Goal: Task Accomplishment & Management: Manage account settings

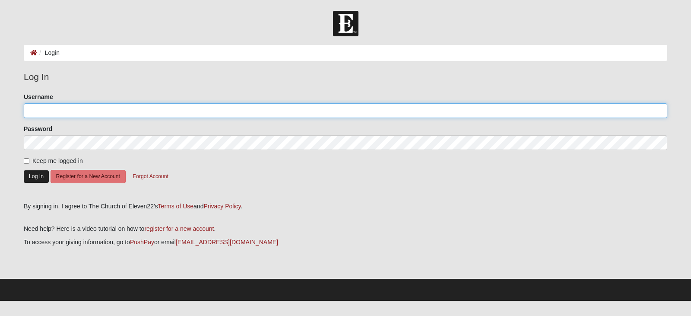
type input "batemane1"
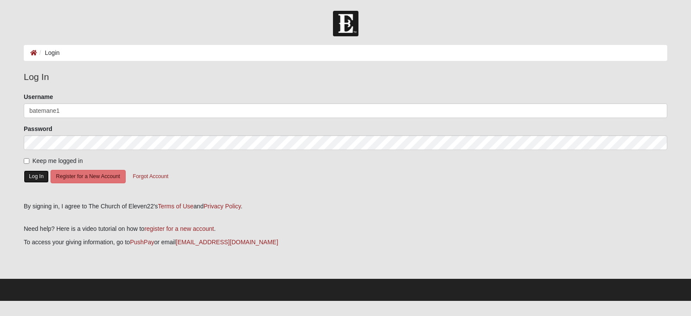
click at [31, 178] on button "Log In" at bounding box center [36, 176] width 25 height 13
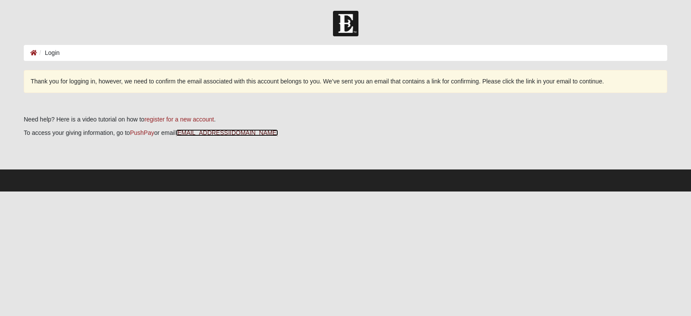
click at [189, 130] on link "[EMAIL_ADDRESS][DOMAIN_NAME]" at bounding box center [227, 132] width 102 height 7
click at [198, 131] on link "giving@coe22.com" at bounding box center [227, 132] width 102 height 7
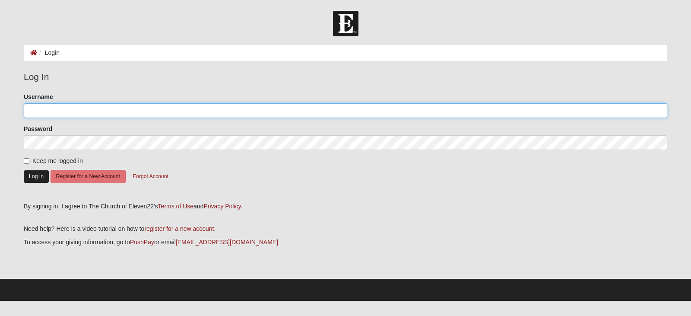
type input "batemane1"
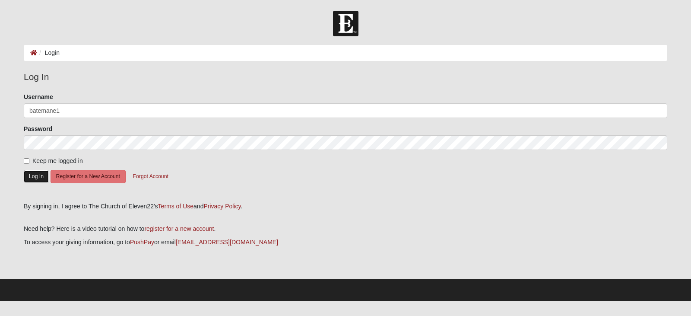
click at [30, 176] on button "Log In" at bounding box center [36, 176] width 25 height 13
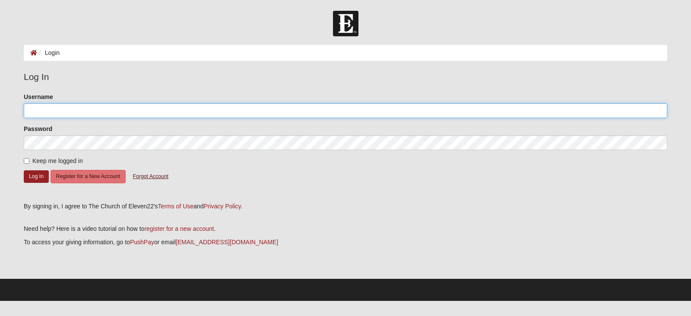
type input "batemane1"
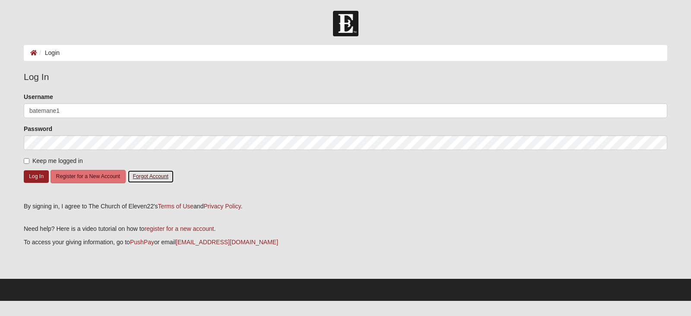
click at [144, 176] on button "Forgot Account" at bounding box center [150, 176] width 47 height 13
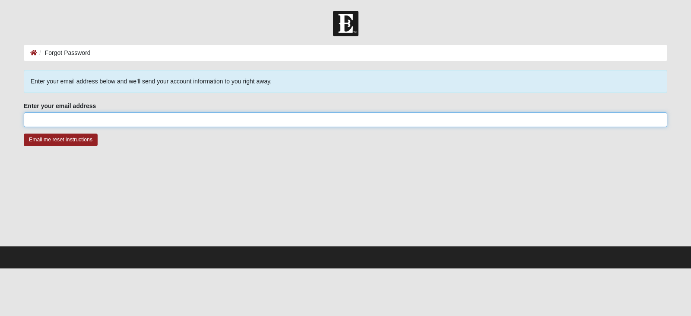
click at [55, 120] on input "Enter your email address" at bounding box center [346, 119] width 644 height 15
type input "elainebcpierce@gmail.com"
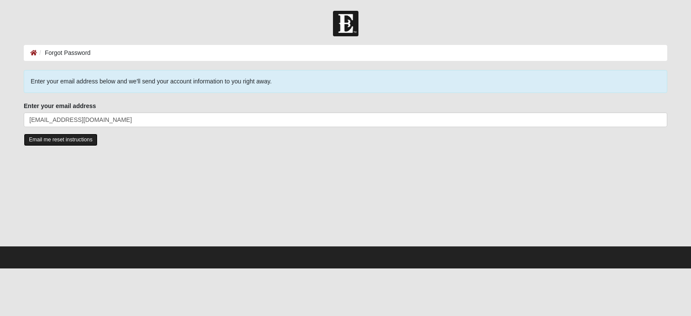
click at [46, 140] on input "Email me reset instructions" at bounding box center [61, 139] width 74 height 13
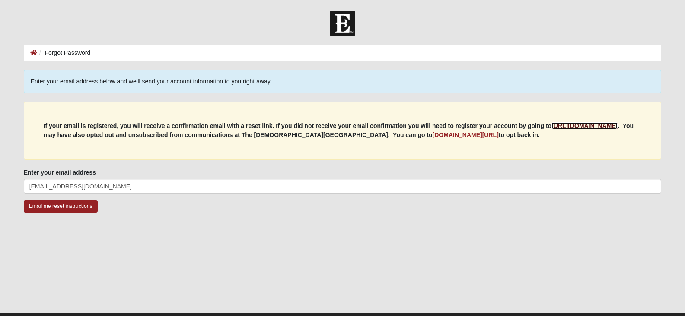
click at [601, 126] on b "https://my.coe22.com/register" at bounding box center [584, 125] width 66 height 7
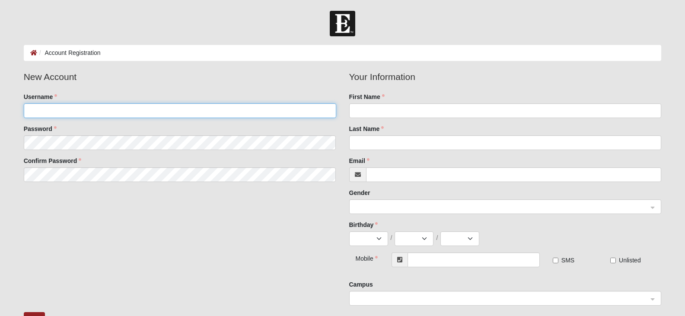
type input "batemane1"
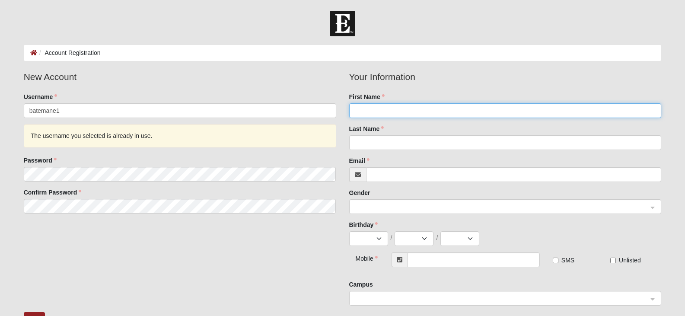
click at [378, 115] on input "First Name" at bounding box center [505, 110] width 312 height 15
type input "Elaine"
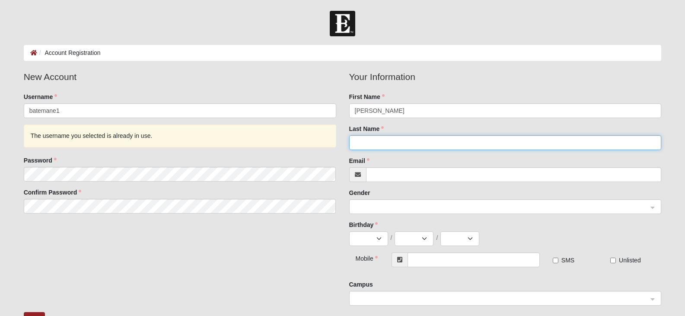
type input "Pierce"
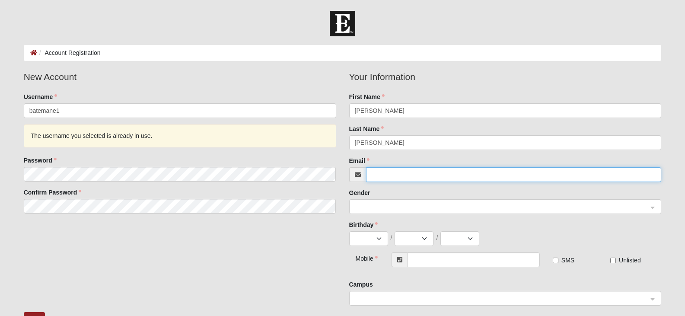
type input "elainebcpierce@gmail.com"
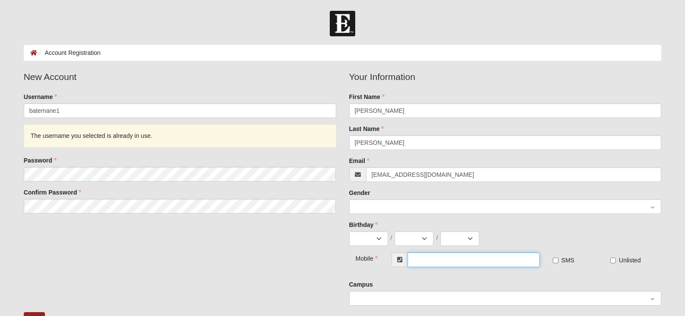
type input "(904) 645-0777"
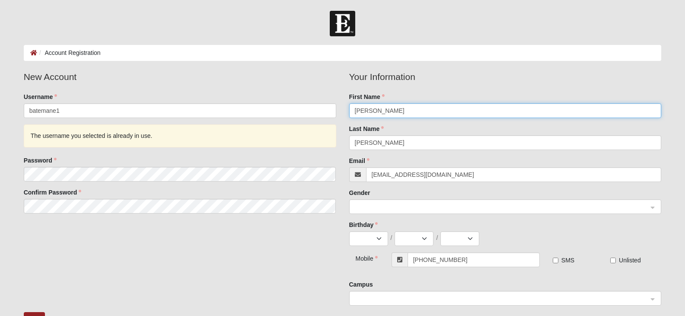
click at [377, 203] on span at bounding box center [501, 207] width 293 height 10
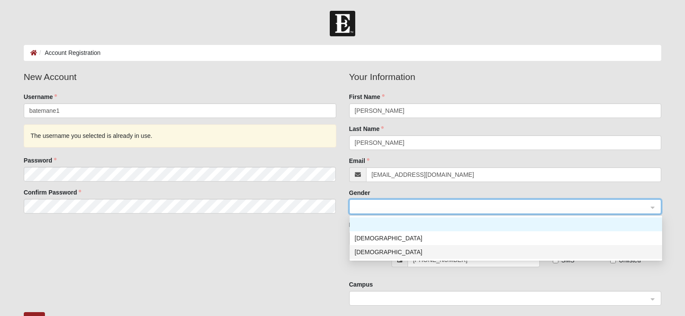
click at [359, 251] on div "Female" at bounding box center [506, 252] width 302 height 10
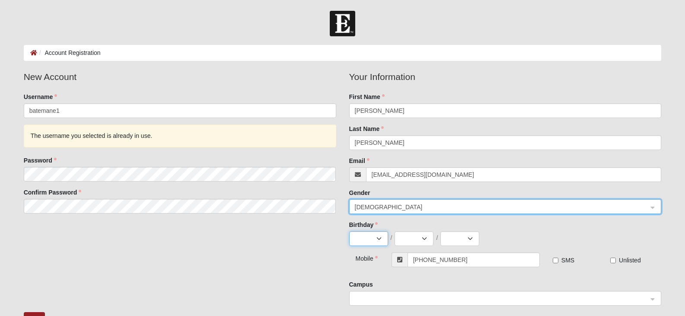
click at [376, 238] on select "Jan Feb Mar Apr May Jun Jul Aug Sep Oct Nov Dec" at bounding box center [368, 238] width 39 height 15
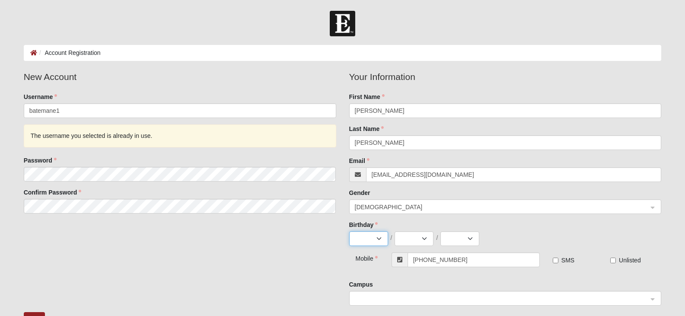
select select "8"
click at [349, 231] on select "Jan Feb Mar Apr May Jun Jul Aug Sep Oct Nov Dec" at bounding box center [368, 238] width 39 height 15
click at [419, 238] on select "1 2 3 4 5 6 7 8 9 10 11 12 13 14 15 16 17 18 19 20 21 22 23 24 25 26 27 28 29 3…" at bounding box center [413, 238] width 39 height 15
select select "25"
click at [394, 231] on select "1 2 3 4 5 6 7 8 9 10 11 12 13 14 15 16 17 18 19 20 21 22 23 24 25 26 27 28 29 3…" at bounding box center [413, 238] width 39 height 15
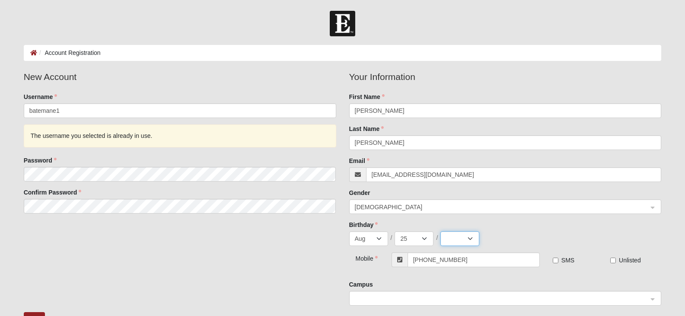
click at [472, 238] on select "2025 2024 2023 2022 2021 2020 2019 2018 2017 2016 2015 2014 2013 2012 2011 2010…" at bounding box center [459, 238] width 39 height 15
select select "1961"
click at [440, 231] on select "2025 2024 2023 2022 2021 2020 2019 2018 2017 2016 2015 2014 2013 2012 2011 2010…" at bounding box center [459, 238] width 39 height 15
click at [554, 260] on input "SMS" at bounding box center [555, 260] width 6 height 6
checkbox input "true"
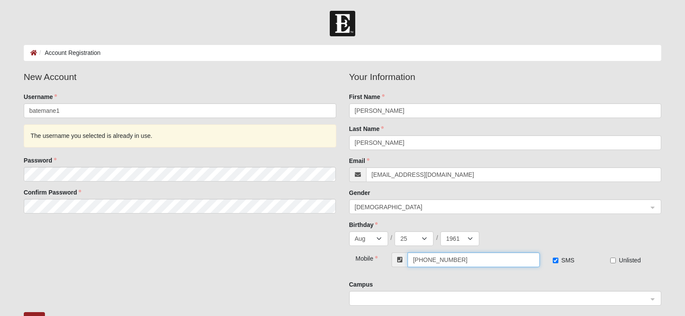
click at [463, 260] on input "(904) 645-0777" at bounding box center [473, 259] width 132 height 15
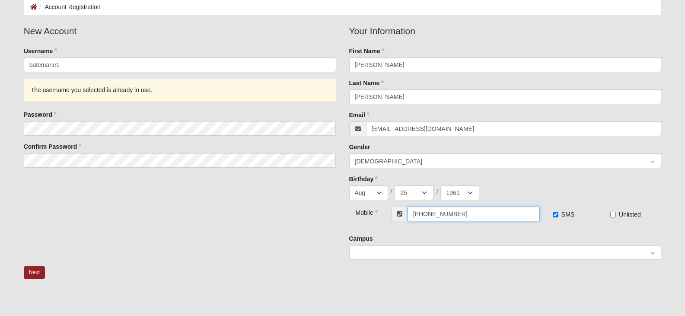
scroll to position [130, 0]
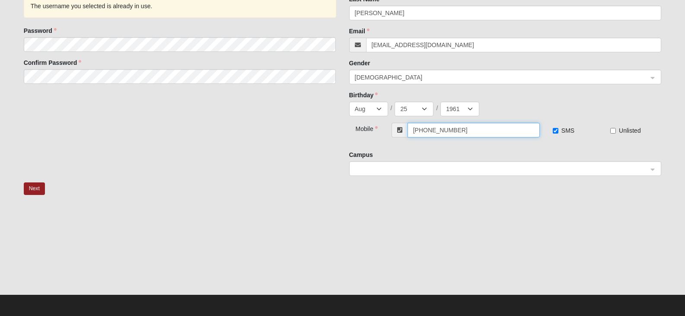
click at [358, 172] on span at bounding box center [501, 169] width 293 height 10
type input "[PHONE_NUMBER]"
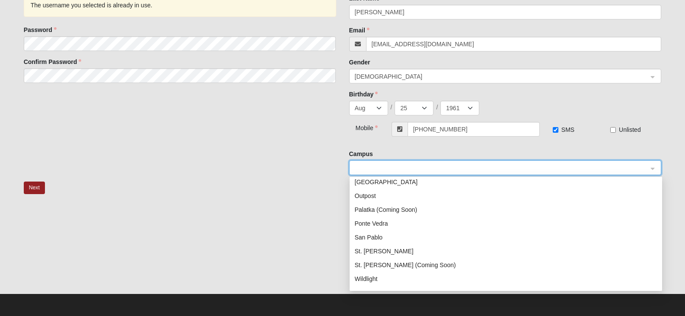
scroll to position [124, 0]
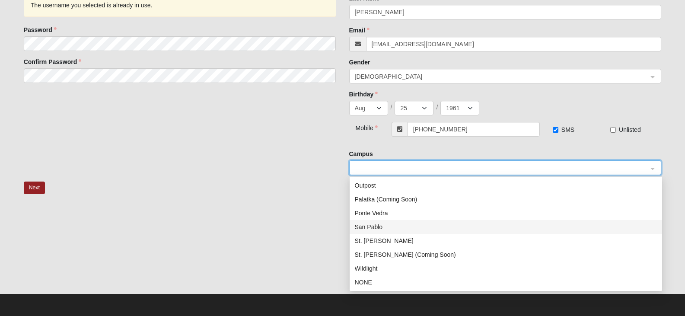
click at [379, 229] on div "San Pablo" at bounding box center [506, 227] width 302 height 10
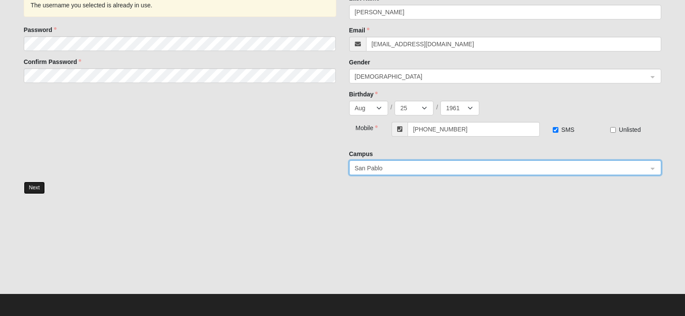
click at [32, 187] on button "Next" at bounding box center [34, 187] width 21 height 13
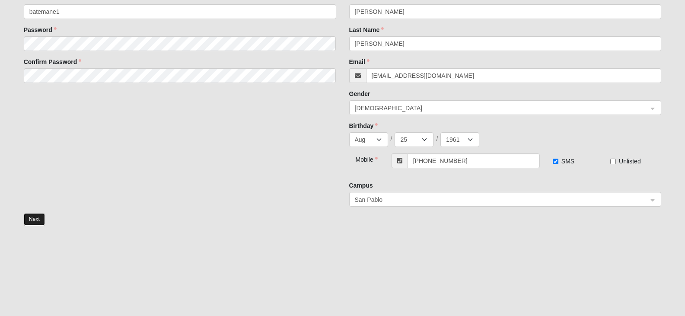
click at [32, 217] on button "Next" at bounding box center [34, 219] width 21 height 13
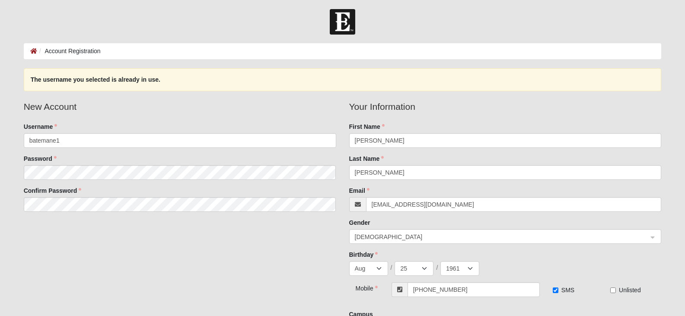
scroll to position [0, 0]
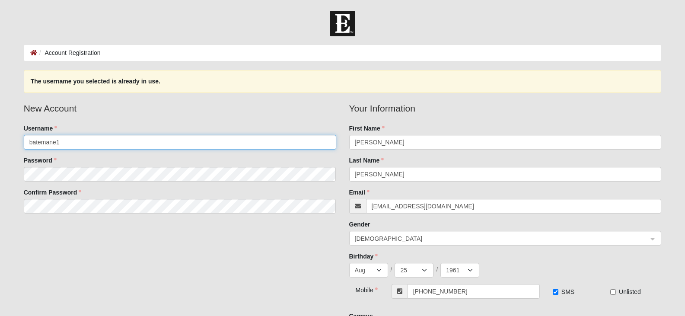
drag, startPoint x: 61, startPoint y: 142, endPoint x: 18, endPoint y: 149, distance: 44.2
click at [18, 149] on fieldset "New Account Username batemane1 Password Confirm Password" at bounding box center [179, 160] width 325 height 118
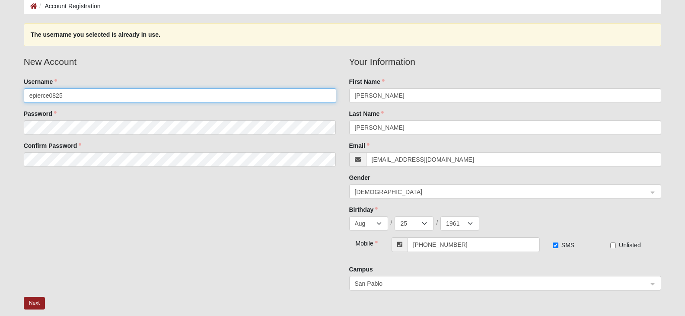
scroll to position [130, 0]
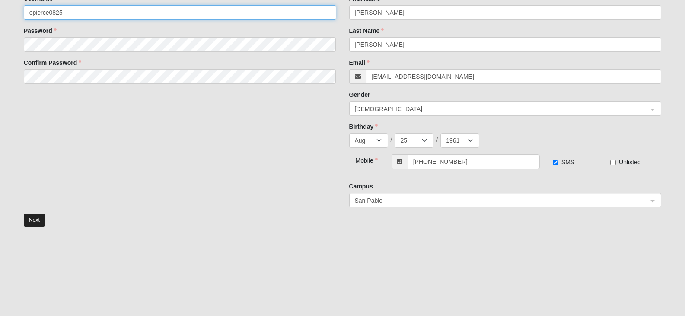
type input "epierce0825"
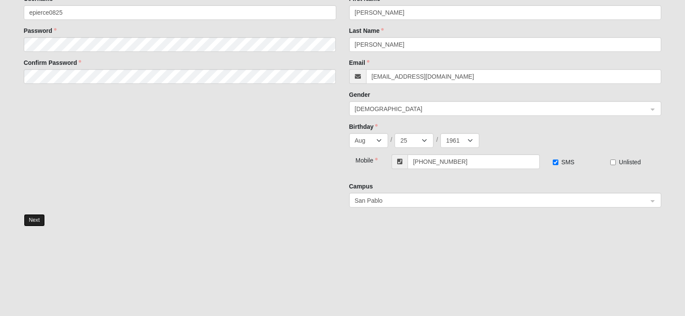
click at [31, 221] on button "Next" at bounding box center [34, 220] width 21 height 13
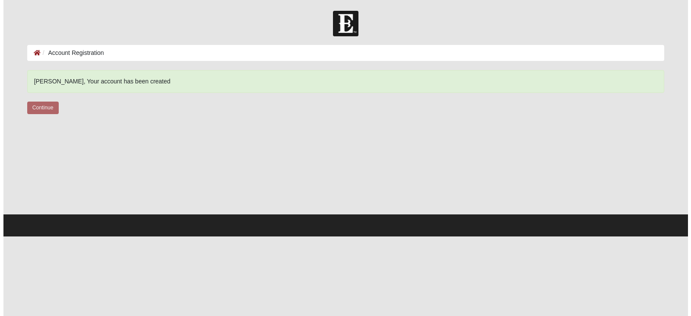
scroll to position [0, 0]
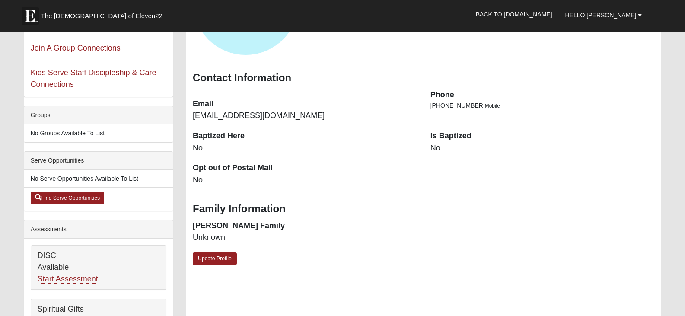
scroll to position [130, 0]
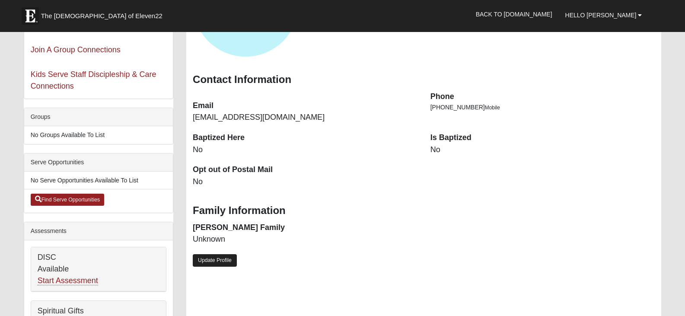
click at [209, 259] on link "Update Profile" at bounding box center [215, 260] width 44 height 13
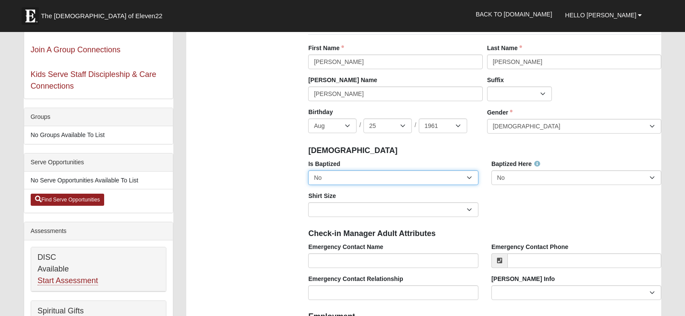
click at [343, 175] on select "No Yes" at bounding box center [393, 177] width 170 height 15
select select "True"
click at [308, 170] on select "No Yes" at bounding box center [393, 177] width 170 height 15
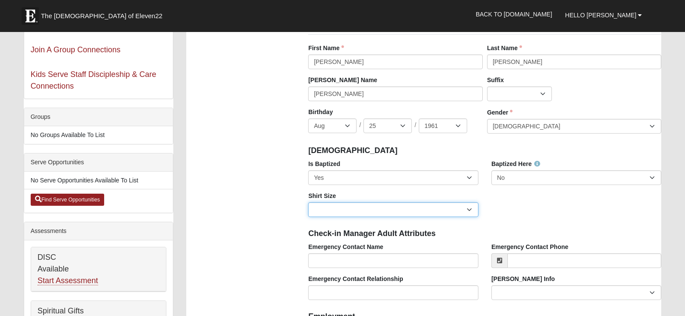
click at [395, 209] on select "Adult Small Adult Medium Adult Large Adult XL Adult XXL Adult 3XL Adult 4XL You…" at bounding box center [393, 209] width 170 height 15
select select "Adult Medium"
click at [308, 202] on select "Adult Small Adult Medium Adult Large Adult XL Adult XXL Adult 3XL Adult 4XL You…" at bounding box center [393, 209] width 170 height 15
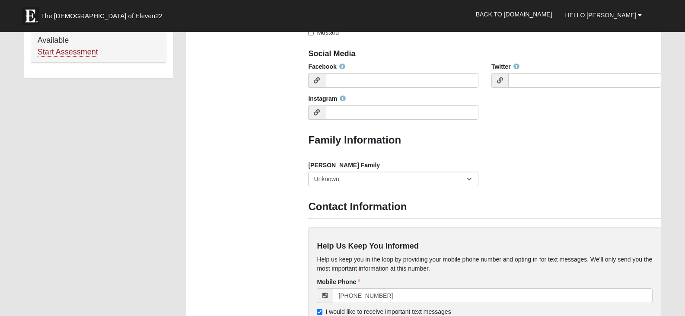
scroll to position [648, 0]
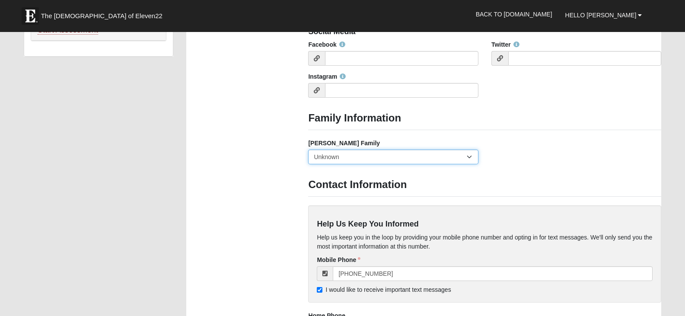
click at [468, 156] on select "Yes, we are a current foster family No, we are a former foster family No, we ha…" at bounding box center [393, 156] width 170 height 15
select select "2891"
click at [308, 149] on select "Yes, we are a current foster family No, we are a former foster family No, we ha…" at bounding box center [393, 156] width 170 height 15
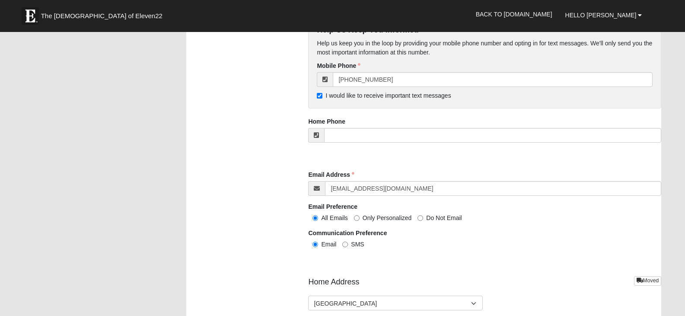
scroll to position [864, 0]
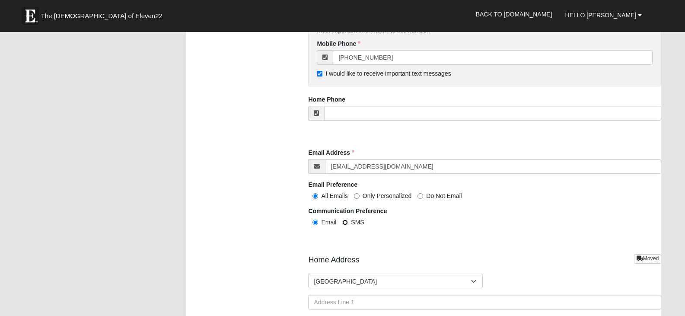
click at [347, 222] on input "SMS" at bounding box center [345, 222] width 6 height 6
radio input "true"
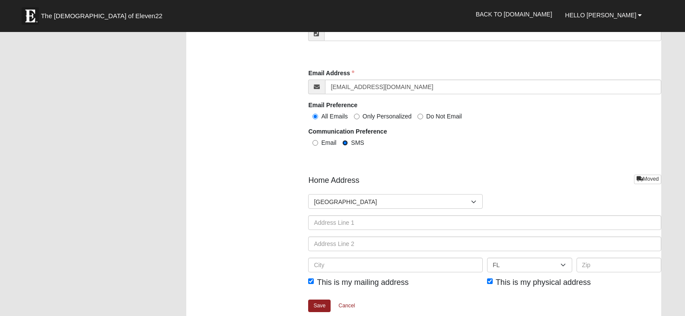
scroll to position [993, 0]
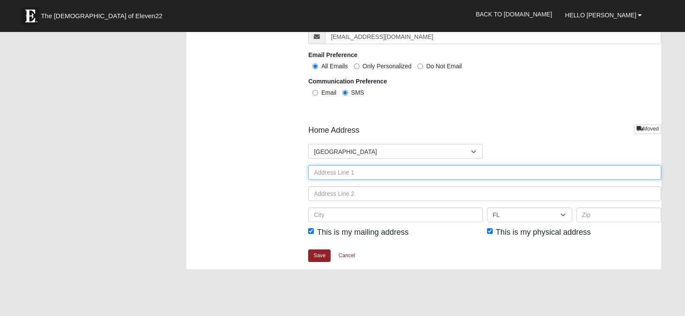
click at [317, 170] on input "text" at bounding box center [484, 172] width 353 height 15
type input "[STREET_ADDRESS][PERSON_NAME]"
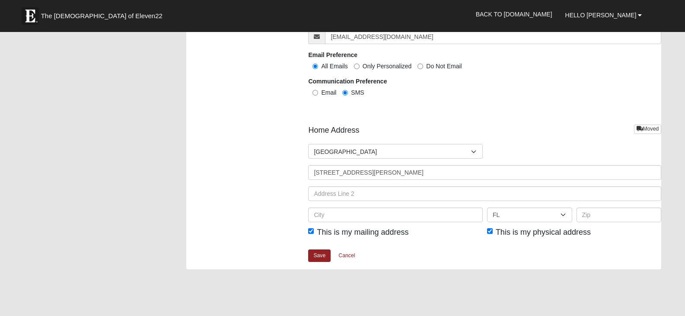
type input "[PERSON_NAME]"
type input "9043342380"
type input "Jacksonville"
type input "32266"
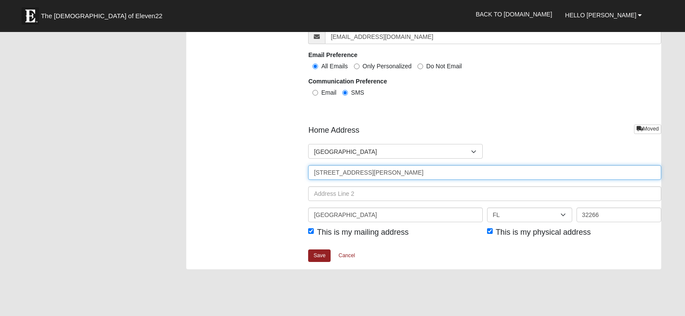
type input "[PHONE_NUMBER]"
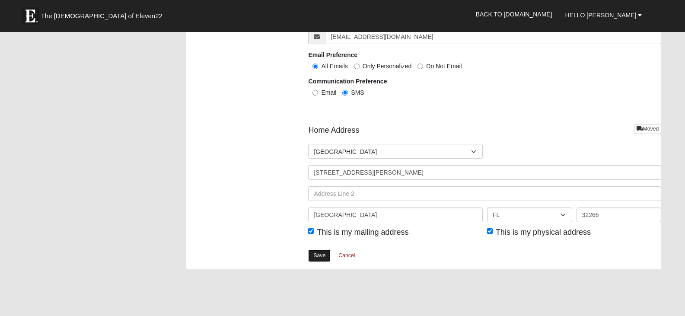
click at [317, 258] on link "Save" at bounding box center [319, 255] width 22 height 13
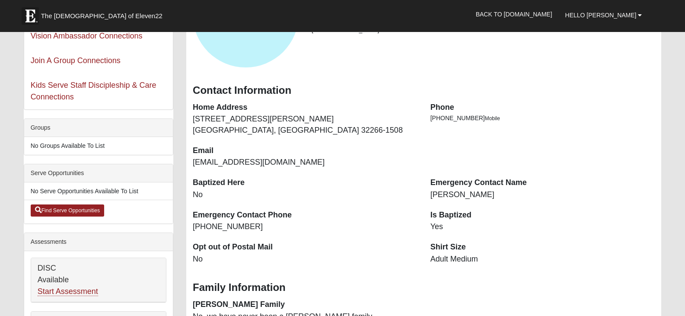
scroll to position [98, 0]
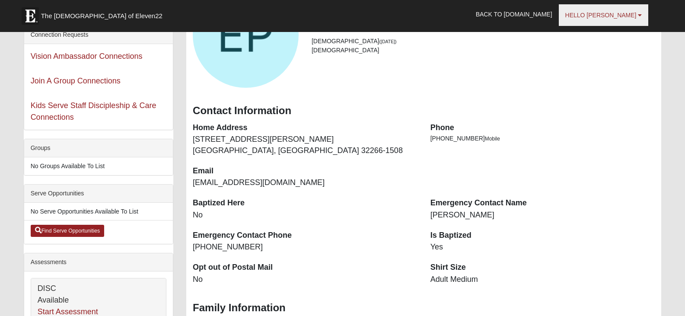
click at [599, 16] on span "Hello Elaine" at bounding box center [600, 15] width 71 height 7
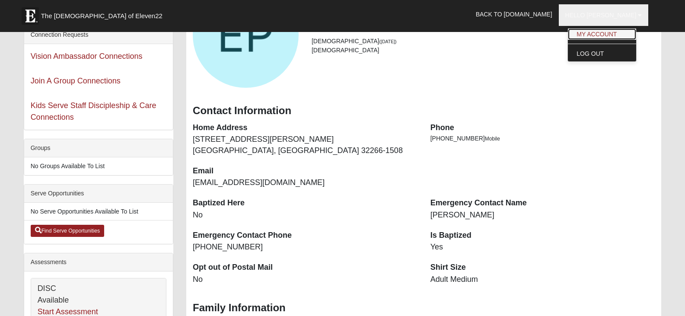
click at [600, 31] on link "My Account" at bounding box center [602, 34] width 68 height 11
